Goal: Contribute content: Contribute content

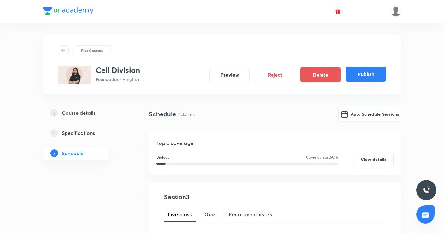
click at [357, 75] on button "Publish" at bounding box center [366, 74] width 40 height 15
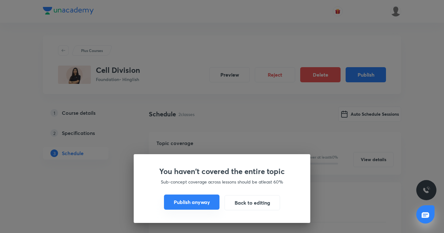
click at [203, 203] on button "Publish anyway" at bounding box center [192, 202] width 56 height 15
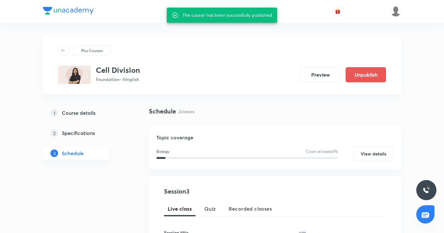
click at [153, 49] on div "Plus Courses" at bounding box center [222, 50] width 328 height 10
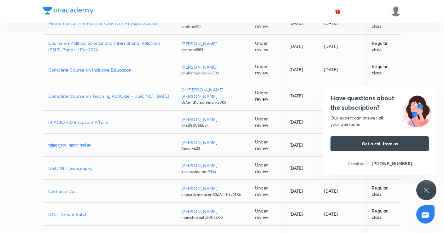
scroll to position [144, 0]
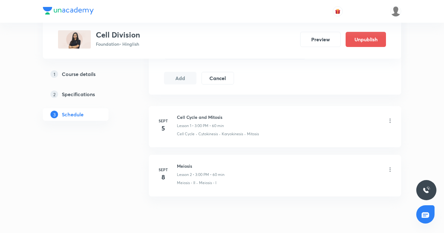
scroll to position [340, 0]
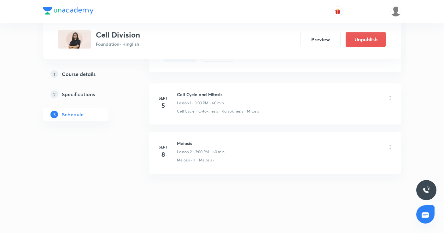
click at [98, 76] on div "1 Course details" at bounding box center [87, 74] width 73 height 8
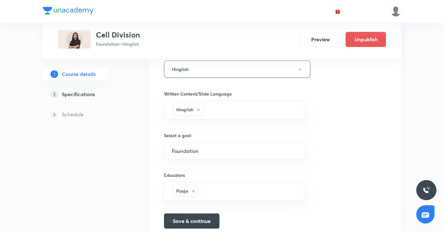
scroll to position [320, 0]
